Goal: Understand process/instructions

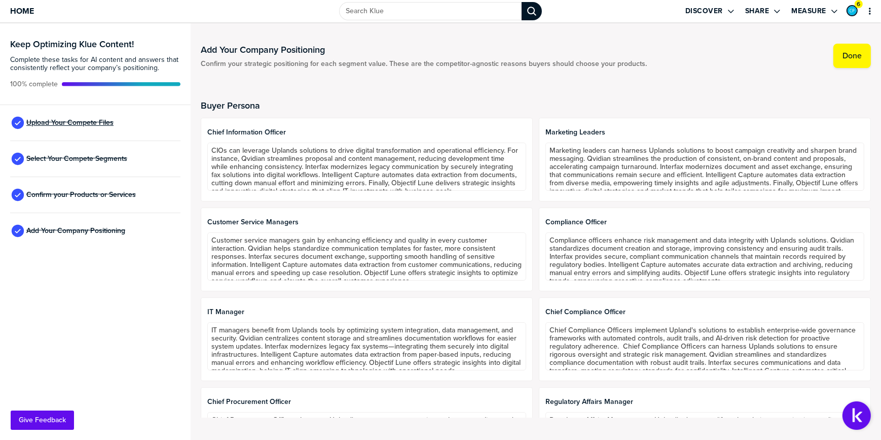
click at [74, 122] on span "Upload Your Compete Files" at bounding box center [69, 123] width 87 height 8
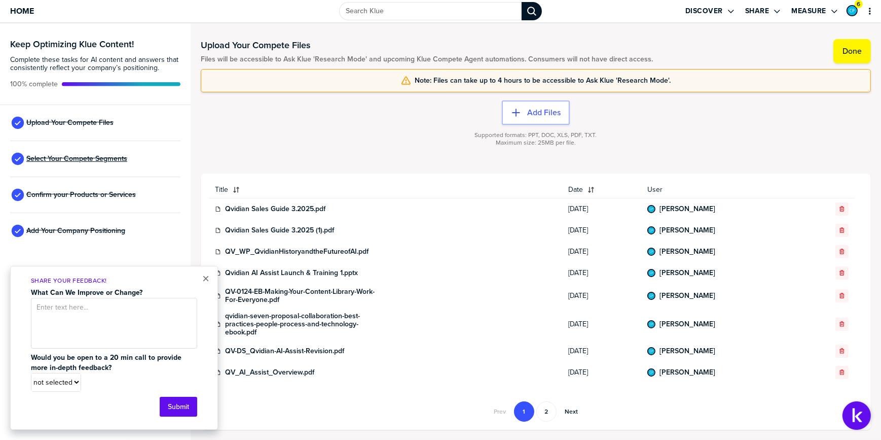
click at [76, 157] on span "Select Your Compete Segments" at bounding box center [76, 159] width 101 height 8
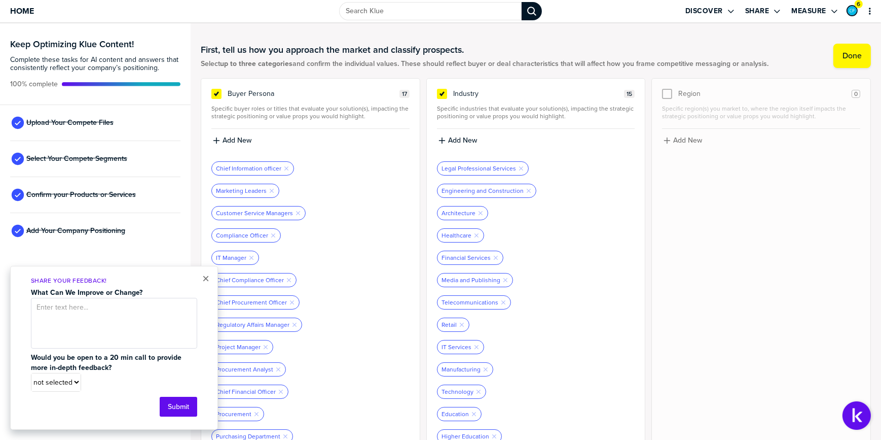
click at [210, 279] on div "× Share Your Feedback! What Can We Improve or Change? Would you be open to a 20…" at bounding box center [114, 348] width 208 height 164
click at [205, 272] on div "× Share Your Feedback! What Can We Improve or Change? Would you be open to a 20…" at bounding box center [114, 348] width 208 height 164
drag, startPoint x: 205, startPoint y: 272, endPoint x: 201, endPoint y: 278, distance: 7.7
click at [202, 278] on button "×" at bounding box center [205, 278] width 7 height 12
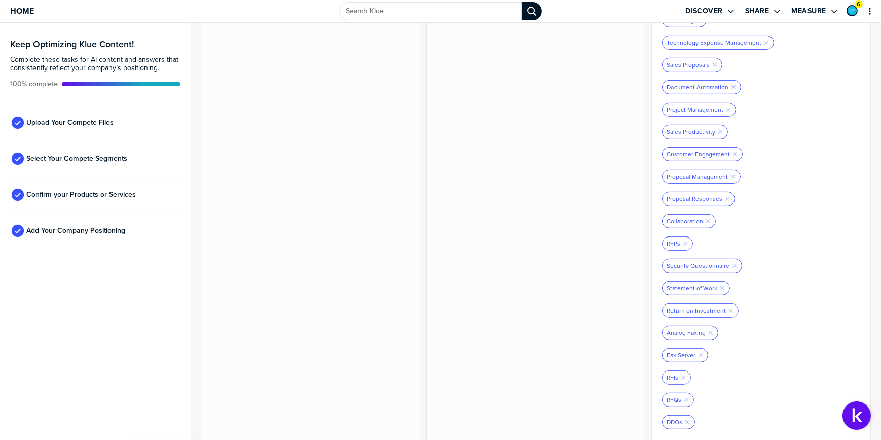
scroll to position [705, 0]
click at [79, 195] on span "Confirm your Products or Services" at bounding box center [81, 195] width 110 height 8
